Goal: Information Seeking & Learning: Check status

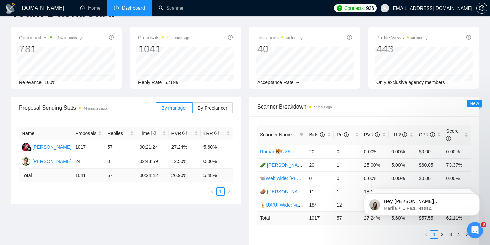
scroll to position [23, 0]
click at [208, 108] on span "By Freelancer" at bounding box center [213, 107] width 30 height 5
click at [192, 109] on input "By Freelancer" at bounding box center [192, 109] width 0 height 0
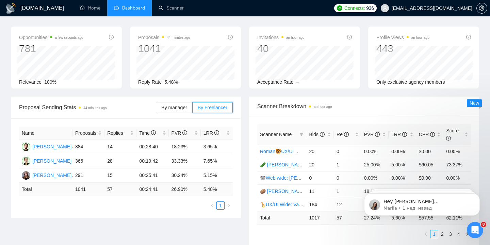
scroll to position [0, 0]
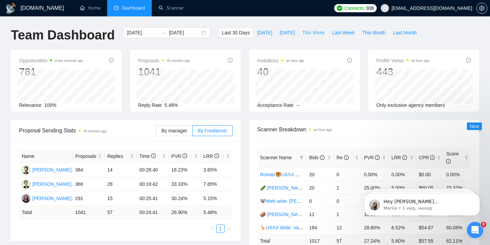
click at [319, 33] on span "This Week" at bounding box center [313, 32] width 22 height 7
type input "[DATE]"
type input "2025-10-19"
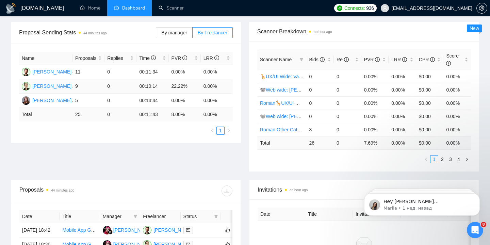
scroll to position [99, 0]
click at [442, 157] on link "2" at bounding box center [441, 158] width 7 height 7
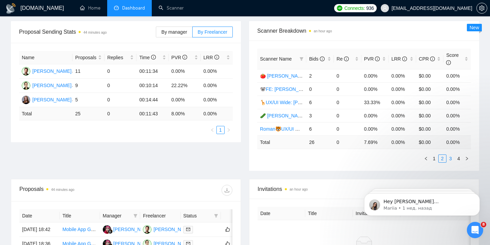
click at [451, 158] on link "3" at bounding box center [449, 158] width 7 height 7
click at [455, 158] on link "4" at bounding box center [458, 158] width 7 height 7
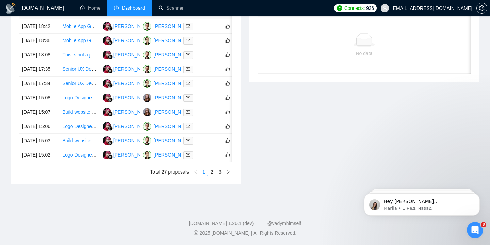
scroll to position [337, 0]
